Goal: Information Seeking & Learning: Check status

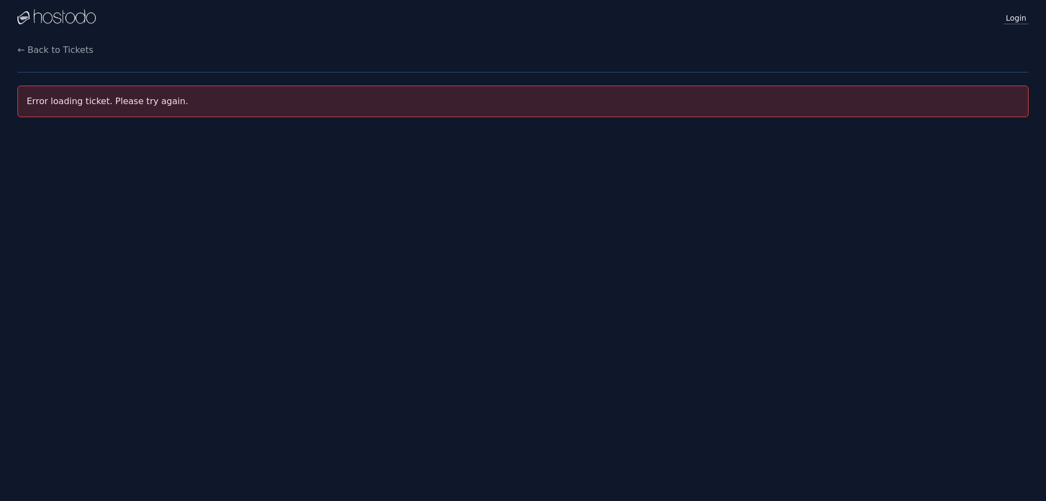
click at [1009, 17] on link "Login" at bounding box center [1015, 17] width 25 height 14
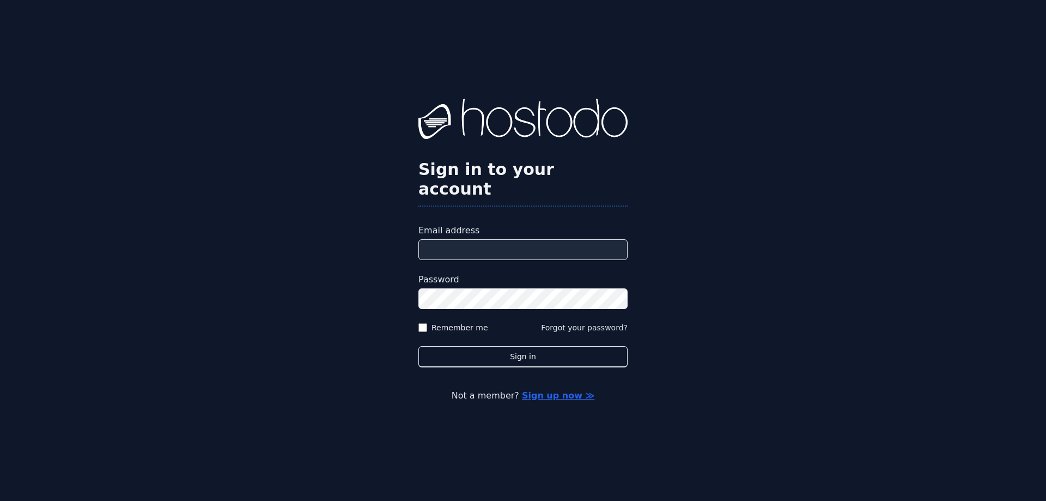
type input "**********"
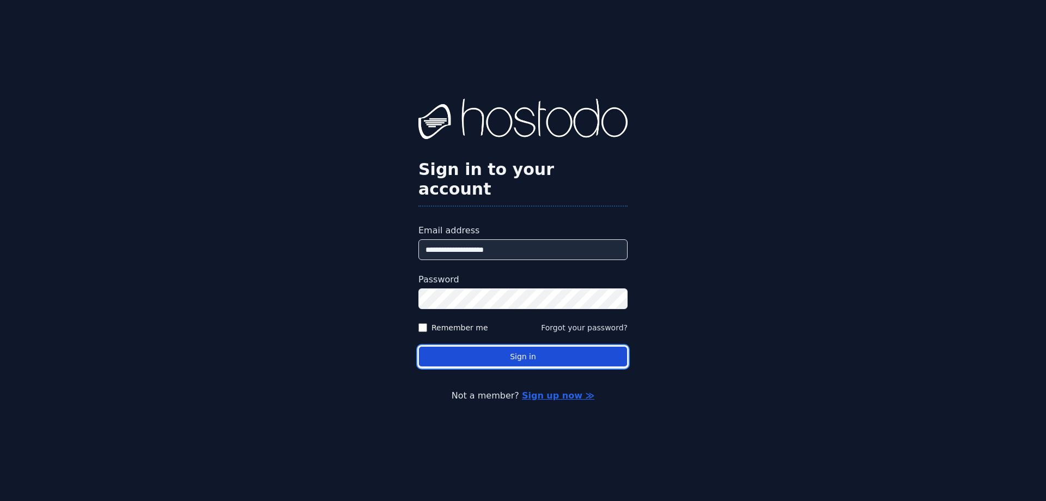
click at [529, 346] on button "Sign in" at bounding box center [522, 356] width 209 height 21
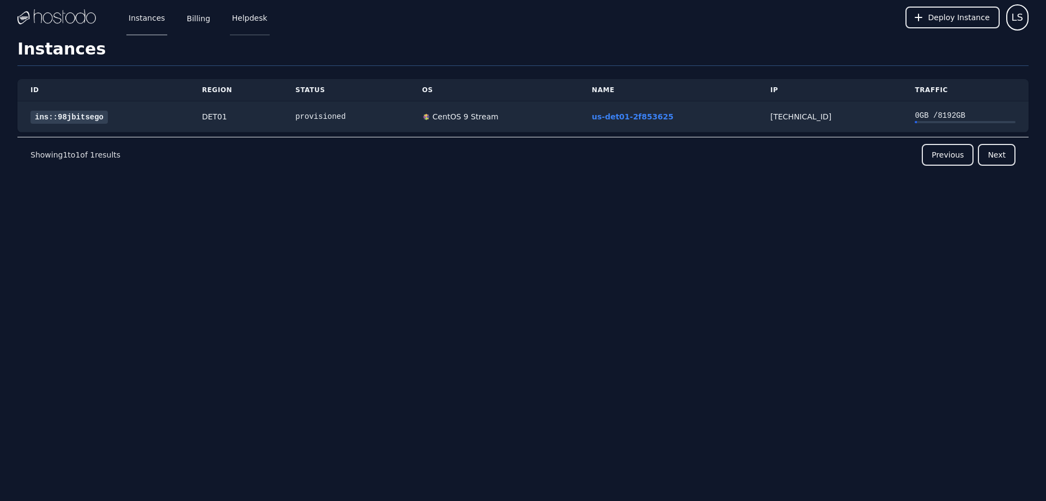
click at [240, 22] on link "Helpdesk" at bounding box center [250, 17] width 40 height 36
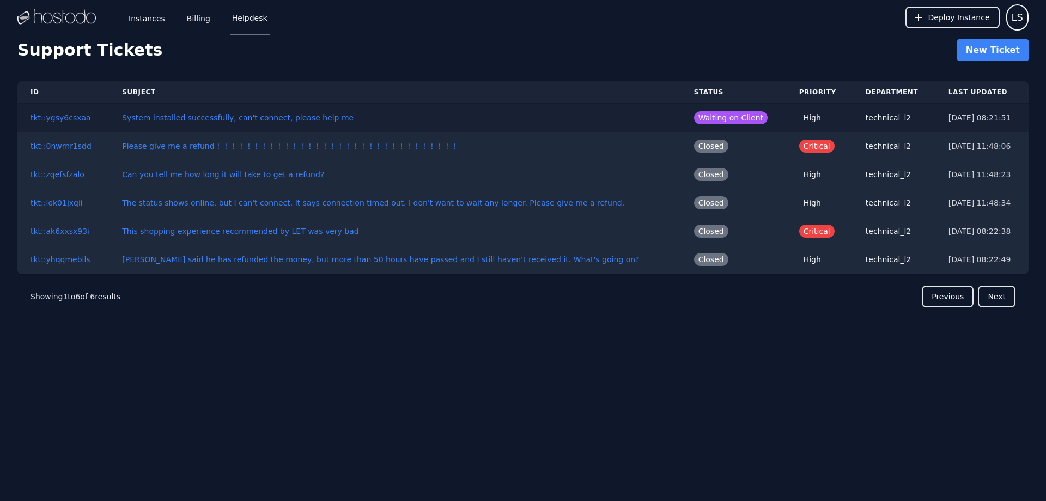
click at [260, 123] on td "System installed successfully, can't connect, please help me" at bounding box center [394, 117] width 571 height 29
click at [264, 119] on link "System installed successfully, can't connect, please help me" at bounding box center [238, 117] width 232 height 9
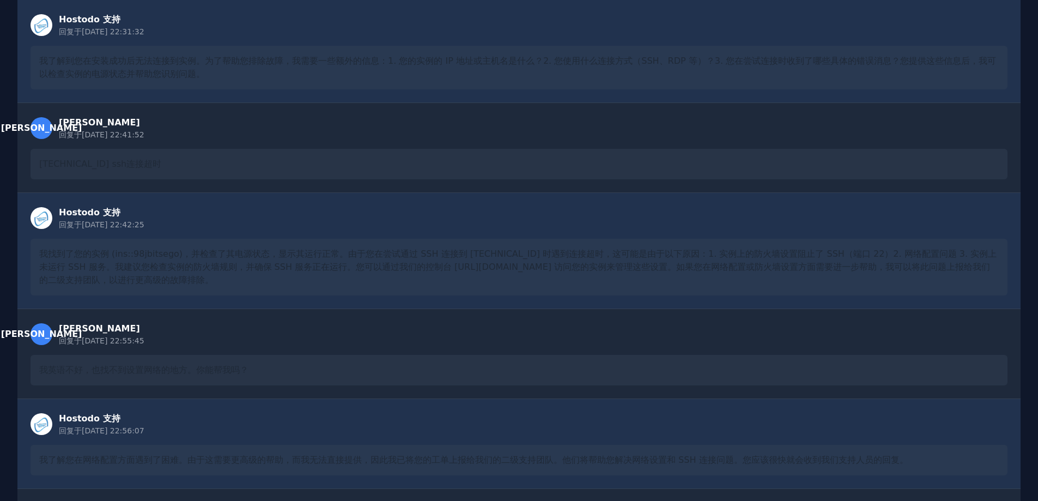
scroll to position [811, 0]
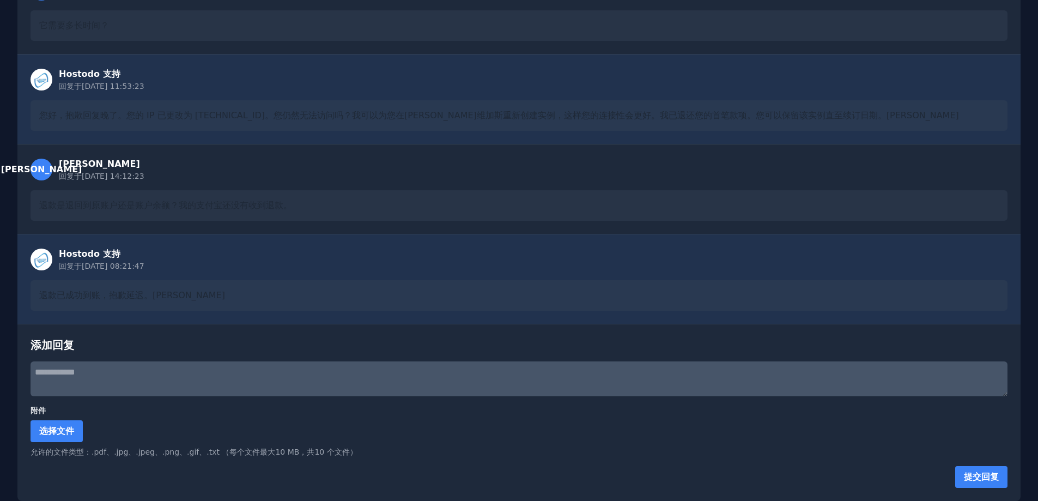
drag, startPoint x: 437, startPoint y: 228, endPoint x: 439, endPoint y: 328, distance: 100.2
drag, startPoint x: 270, startPoint y: 295, endPoint x: 0, endPoint y: 289, distance: 270.2
click at [264, 296] on div "退款已成功到账，抱歉延迟。[PERSON_NAME]" at bounding box center [519, 295] width 977 height 31
drag, startPoint x: 251, startPoint y: 290, endPoint x: 1, endPoint y: 288, distance: 250.0
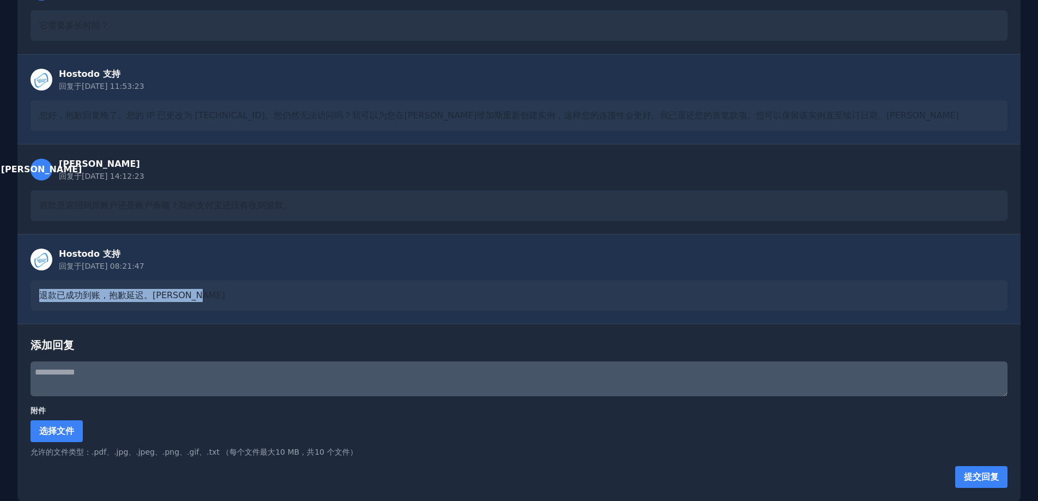
click at [255, 293] on div "退款已成功到账，抱歉延迟。[PERSON_NAME]" at bounding box center [519, 295] width 977 height 31
drag, startPoint x: 262, startPoint y: 293, endPoint x: 5, endPoint y: 287, distance: 257.2
drag, startPoint x: 237, startPoint y: 284, endPoint x: 240, endPoint y: 102, distance: 182.5
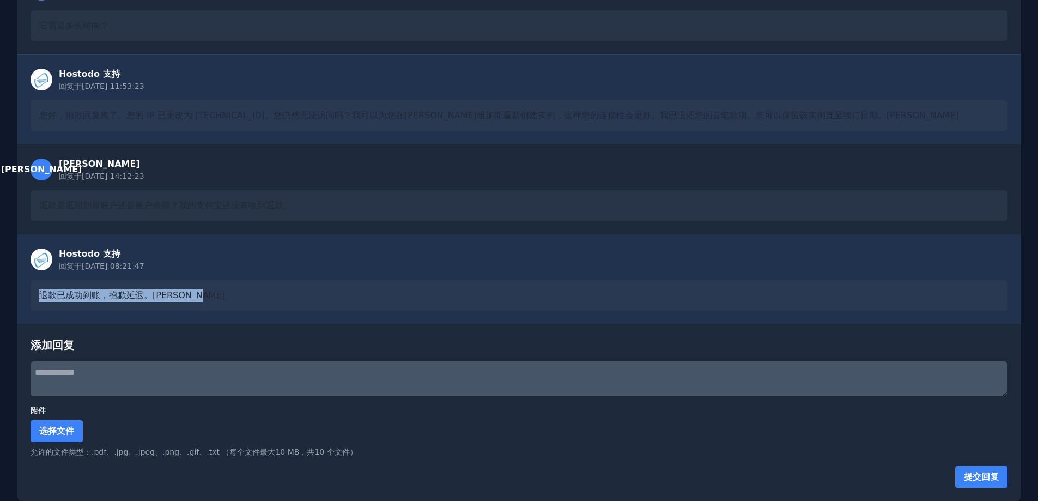
click at [237, 284] on div "退款已成功到账，抱歉延迟。[PERSON_NAME]" at bounding box center [519, 295] width 977 height 31
click at [269, 276] on div "Hostodo 支持 回复于 [DATE] 08:21:47 退款已成功到账，抱歉延迟。[PERSON_NAME]" at bounding box center [518, 279] width 1003 height 90
click at [247, 294] on div "退款已成功到账，抱歉延迟。[PERSON_NAME]" at bounding box center [519, 295] width 977 height 31
drag, startPoint x: 224, startPoint y: 294, endPoint x: 44, endPoint y: 286, distance: 180.5
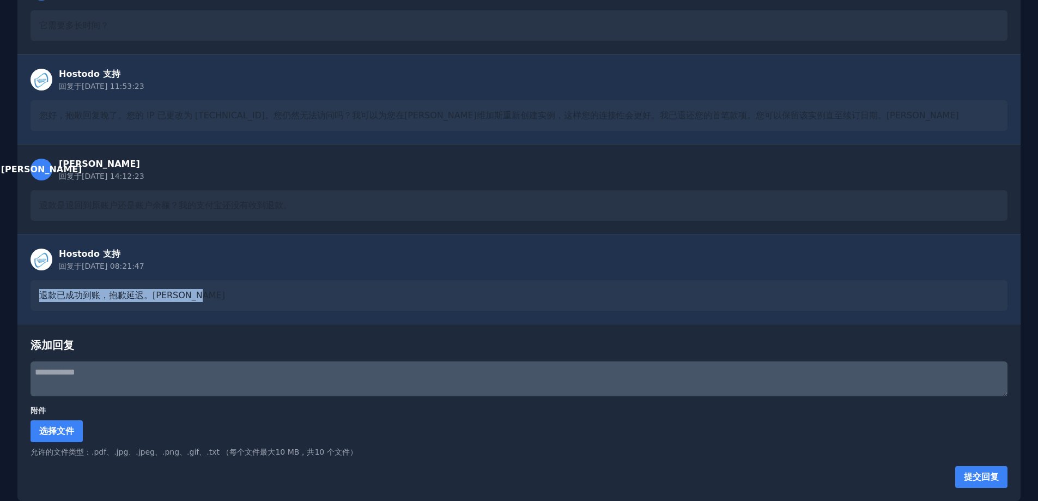
click at [44, 286] on div "退款已成功到账，抱歉延迟。[PERSON_NAME]" at bounding box center [519, 295] width 977 height 31
click at [377, 255] on div "Hostodo 支持 回复于 [DATE] 08:21:47" at bounding box center [519, 259] width 977 height 24
